Goal: Task Accomplishment & Management: Use online tool/utility

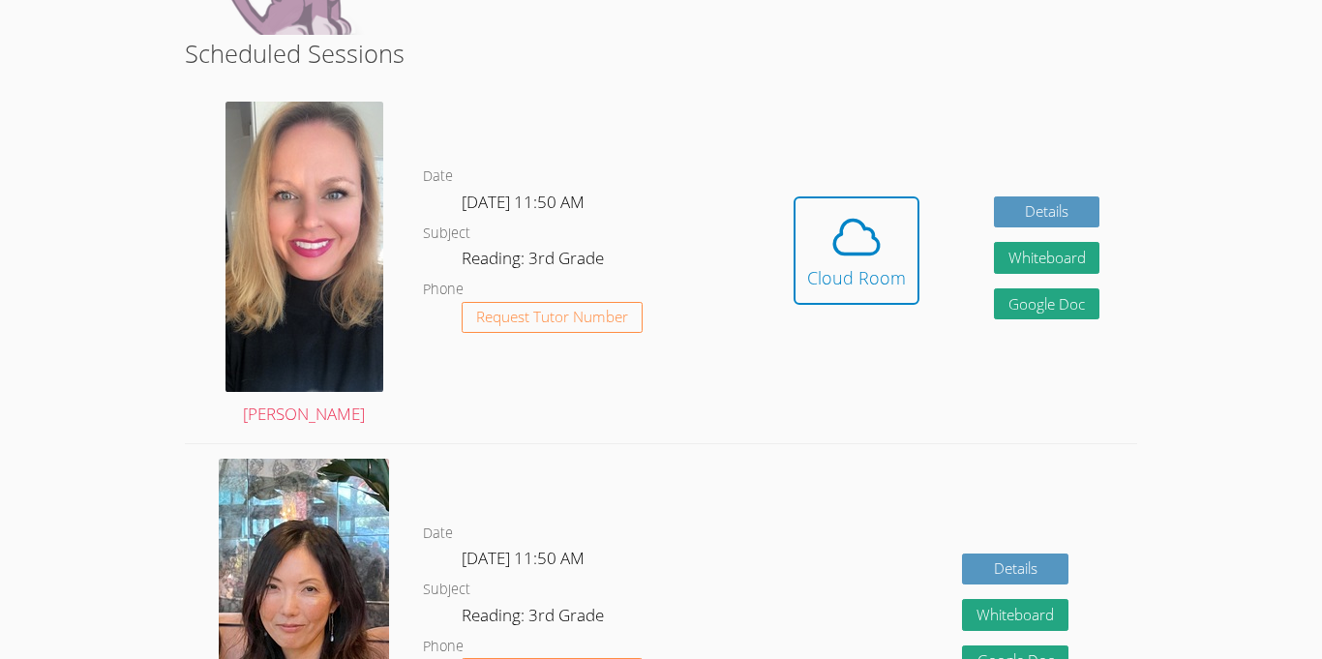
scroll to position [339, 0]
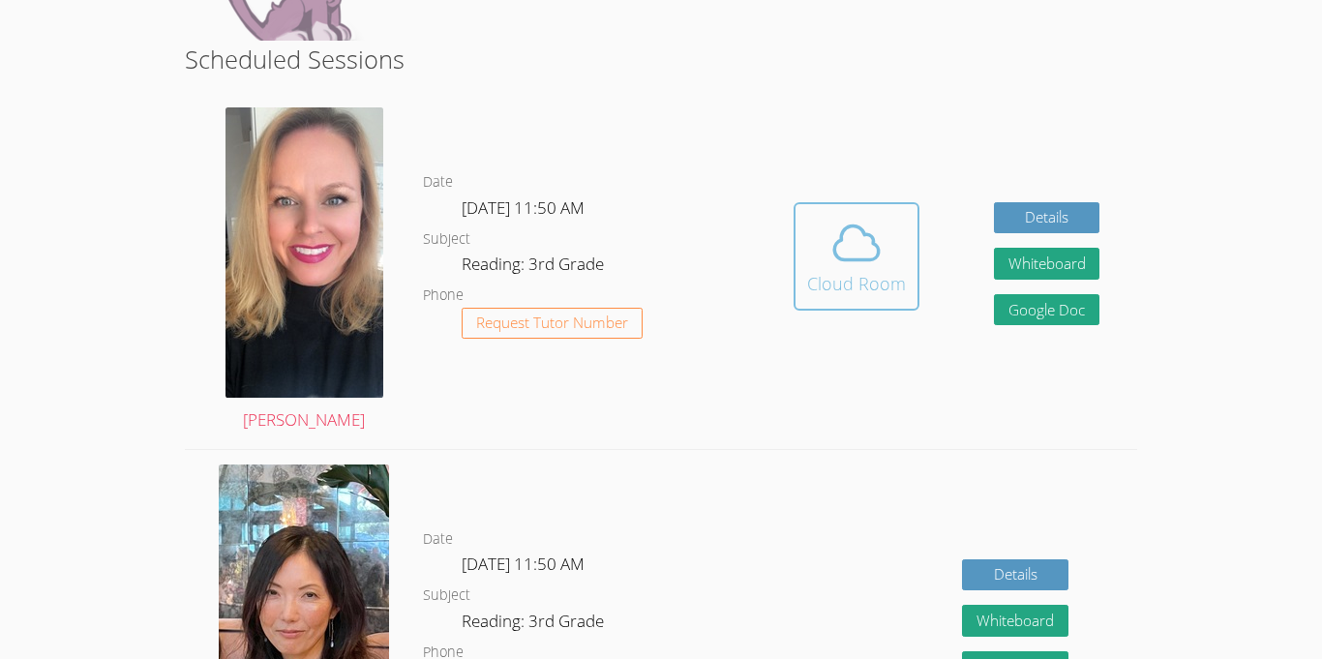
click at [878, 258] on icon at bounding box center [856, 243] width 54 height 54
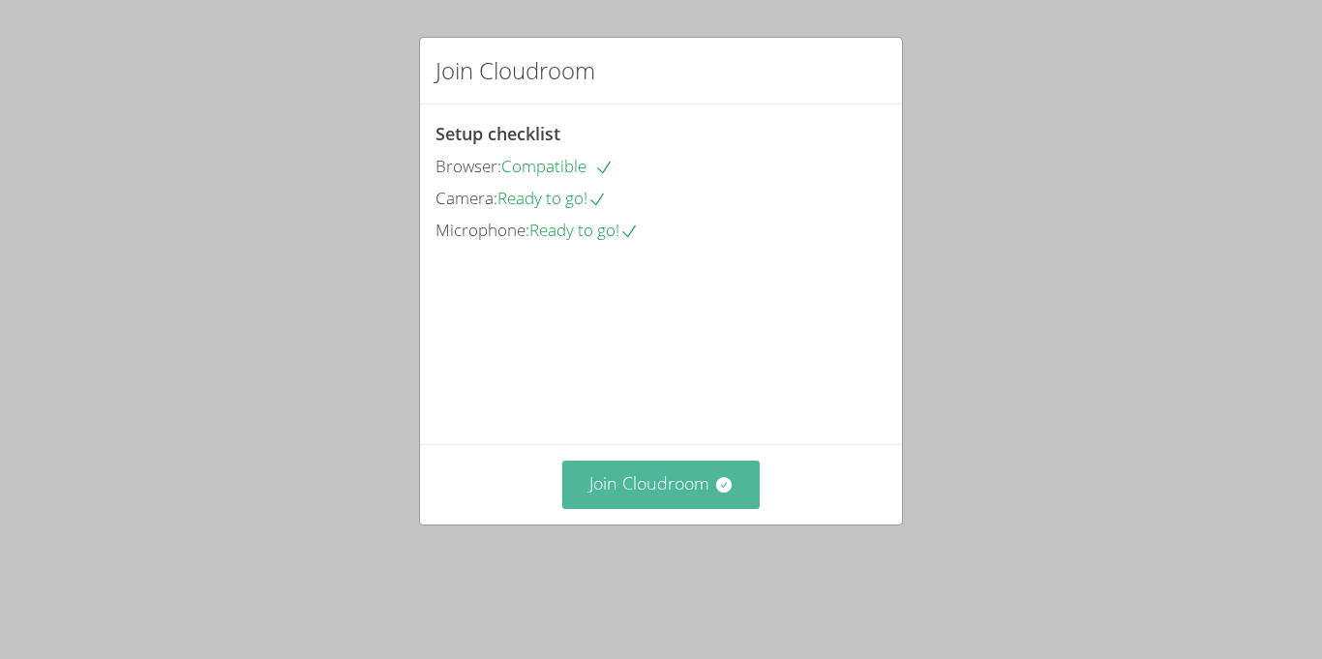
click at [600, 508] on button "Join Cloudroom" at bounding box center [661, 484] width 198 height 47
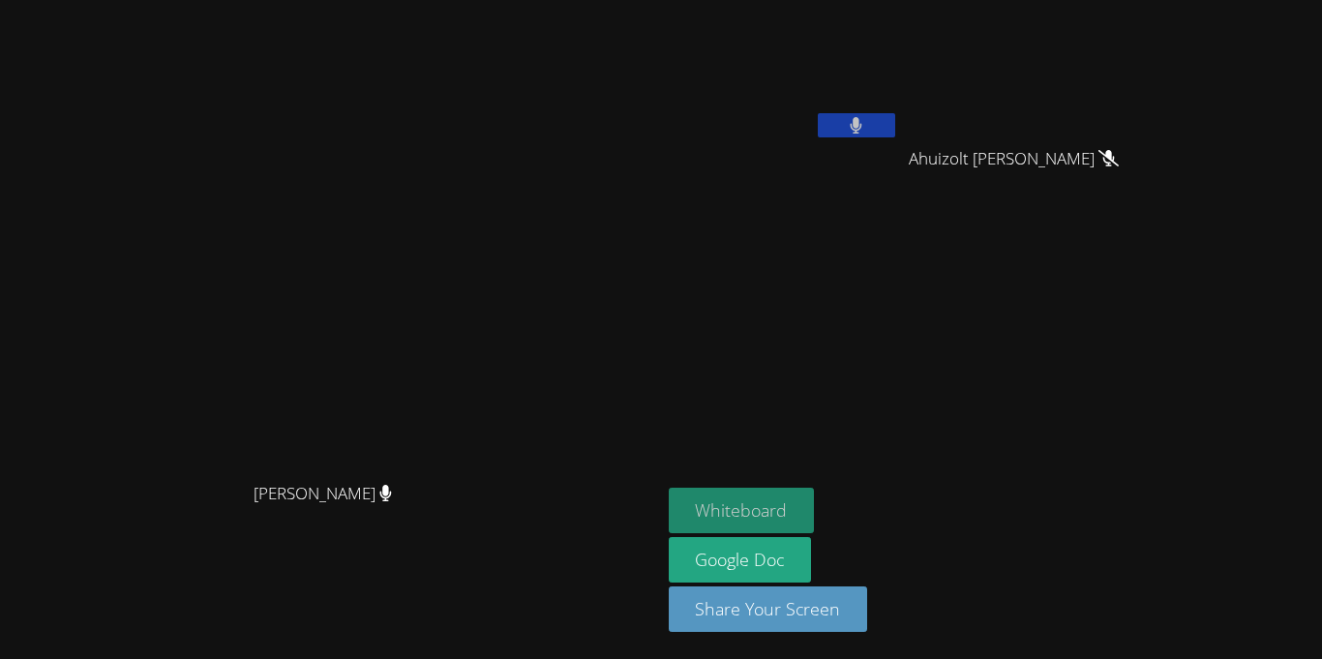
click at [815, 504] on button "Whiteboard" at bounding box center [742, 510] width 146 height 45
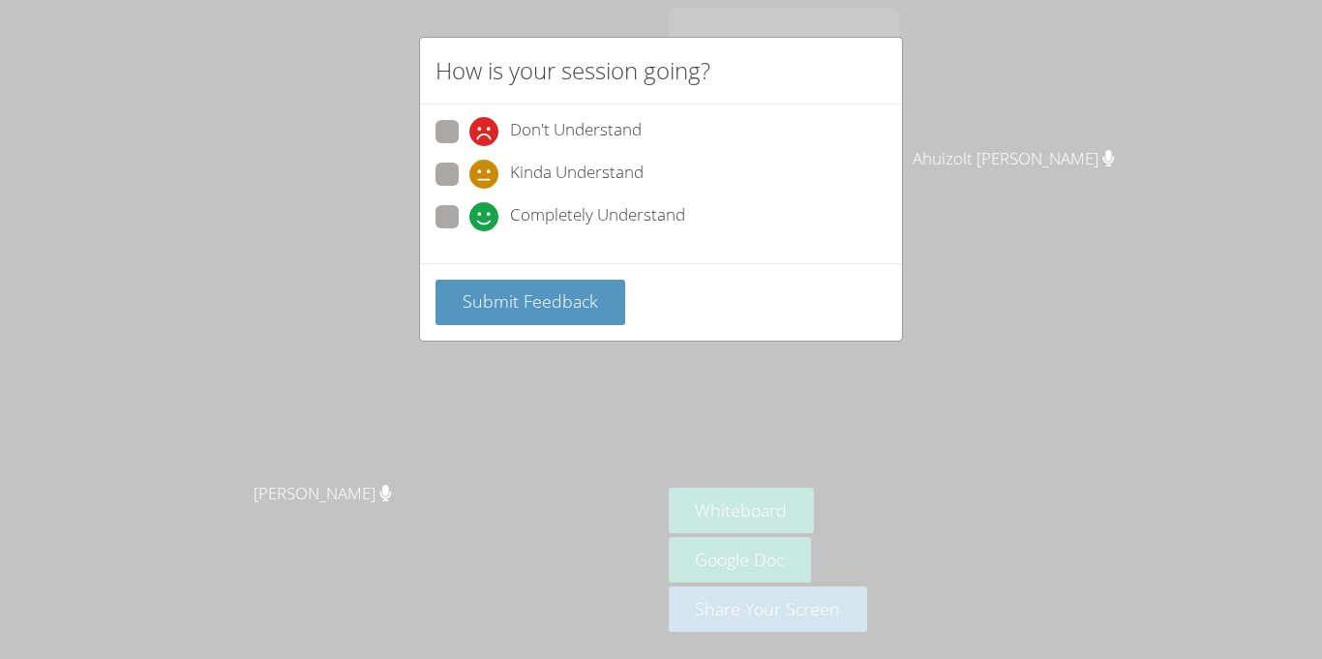
click at [487, 210] on icon at bounding box center [483, 216] width 29 height 29
click at [486, 210] on input "Completely Understand" at bounding box center [477, 213] width 16 height 16
radio input "true"
click at [532, 289] on span "Submit Feedback" at bounding box center [530, 300] width 135 height 23
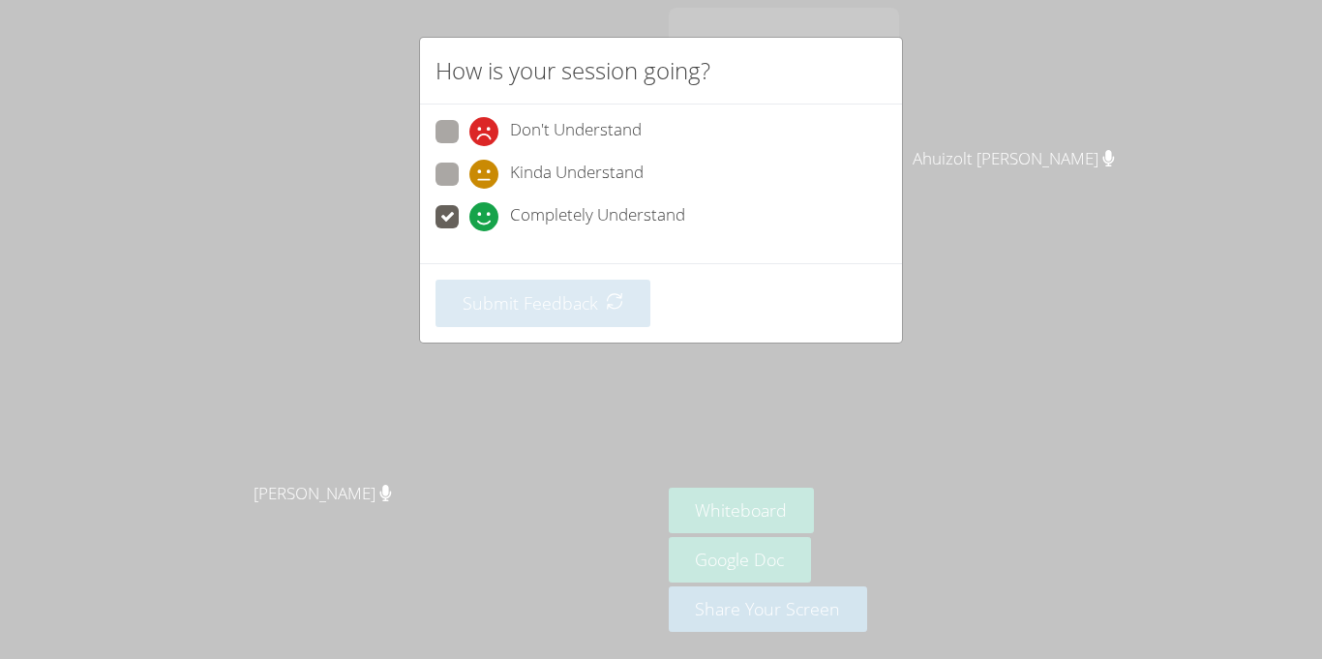
click at [469, 231] on span at bounding box center [469, 231] width 0 height 0
click at [469, 217] on input "Completely Understand" at bounding box center [477, 213] width 16 height 16
